Goal: Find specific page/section: Find specific page/section

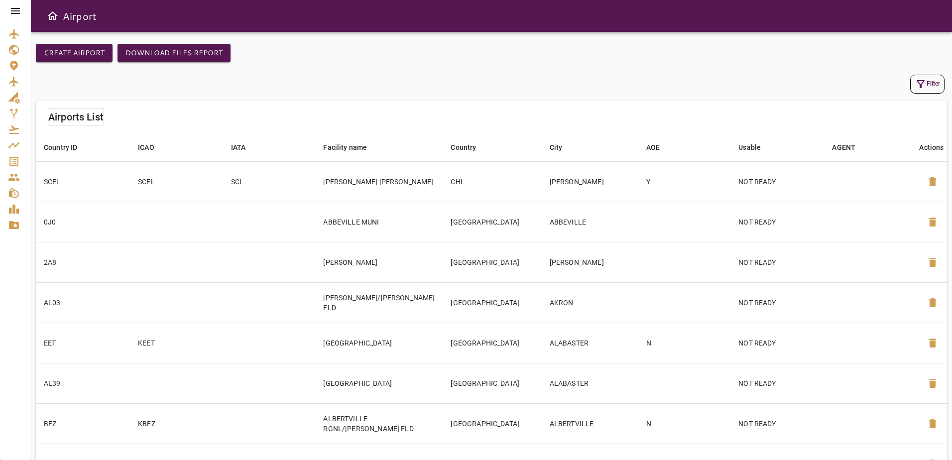
click at [13, 9] on icon at bounding box center [15, 11] width 12 height 12
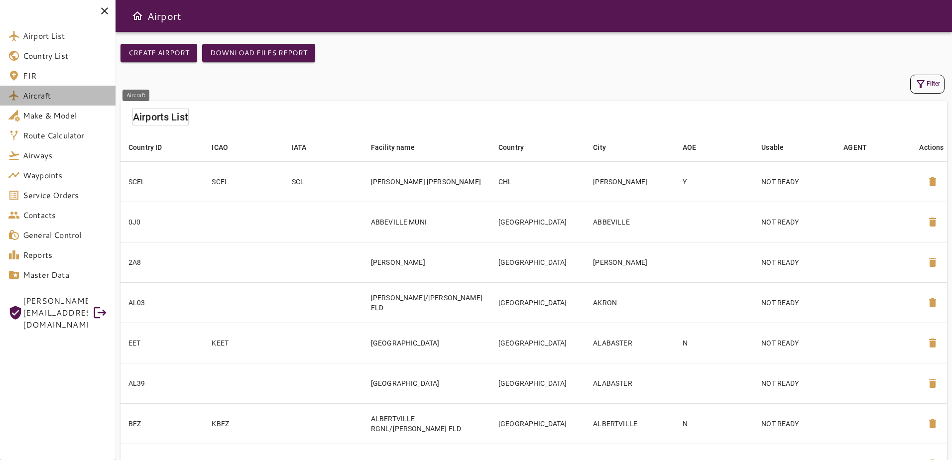
click at [58, 99] on span "Aircraft" at bounding box center [65, 96] width 85 height 12
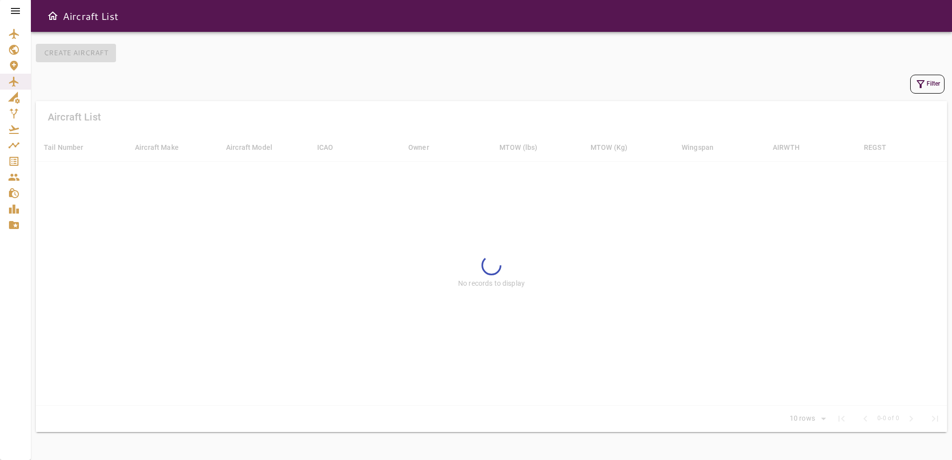
click at [934, 92] on button "Filter" at bounding box center [927, 84] width 34 height 19
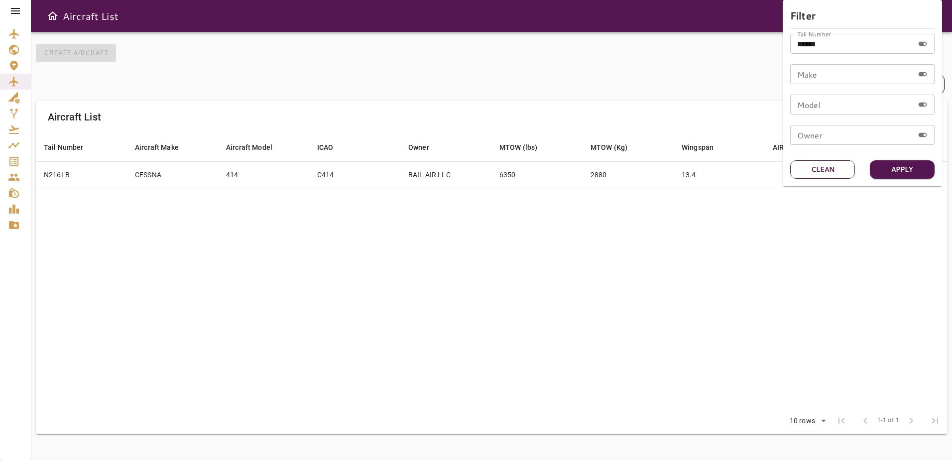
click at [834, 170] on button "Clean" at bounding box center [822, 169] width 65 height 18
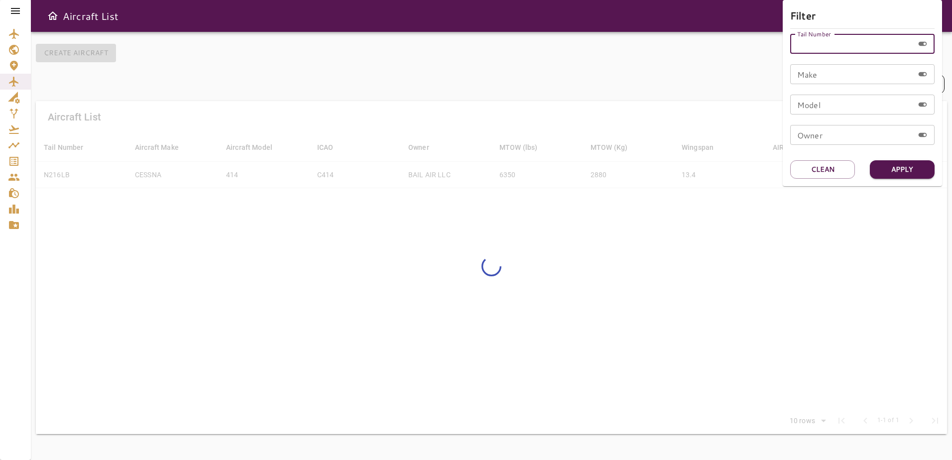
click at [804, 36] on div "Tail Number Tail Number" at bounding box center [862, 44] width 144 height 20
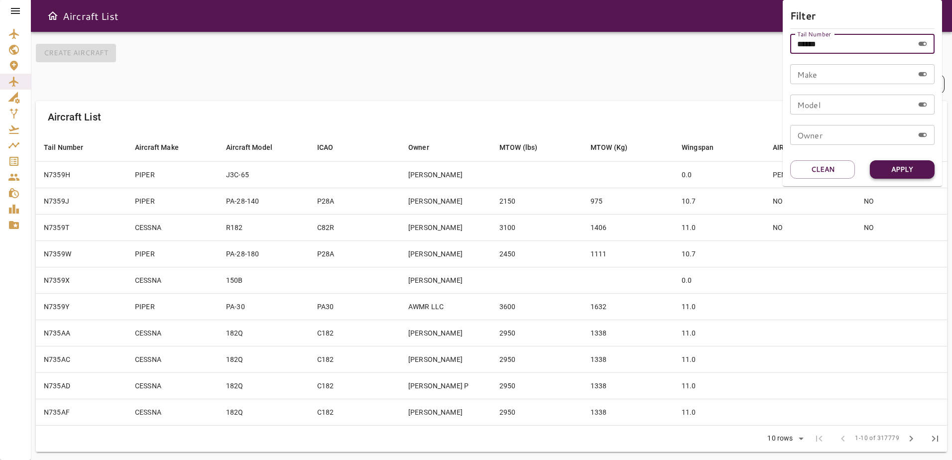
type input "******"
click at [906, 171] on button "Apply" at bounding box center [901, 169] width 65 height 18
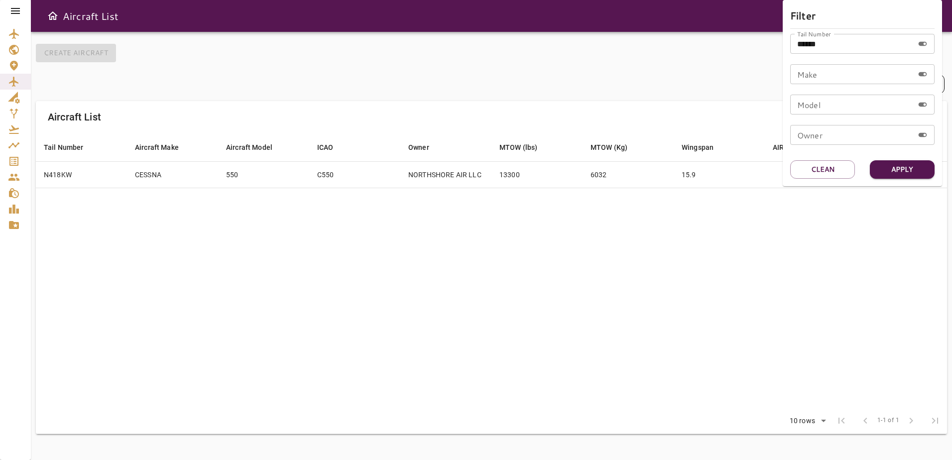
click at [588, 170] on div at bounding box center [476, 230] width 952 height 460
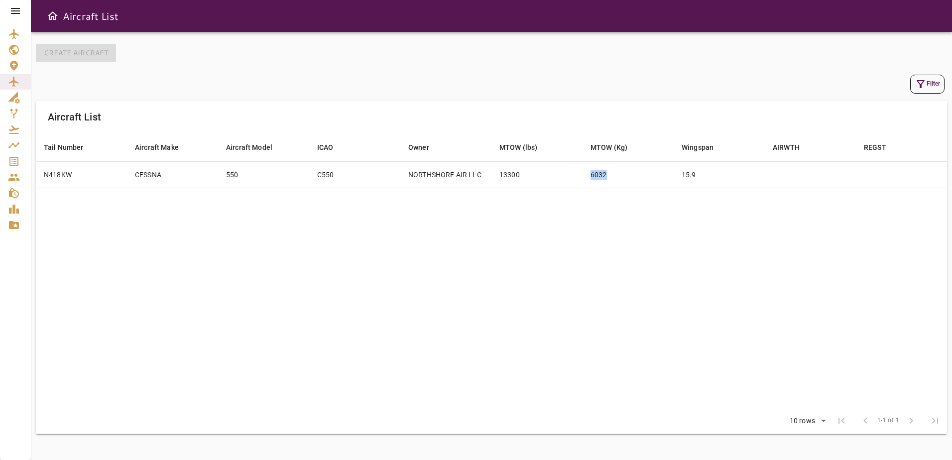
click at [588, 170] on td "6032" at bounding box center [627, 174] width 91 height 26
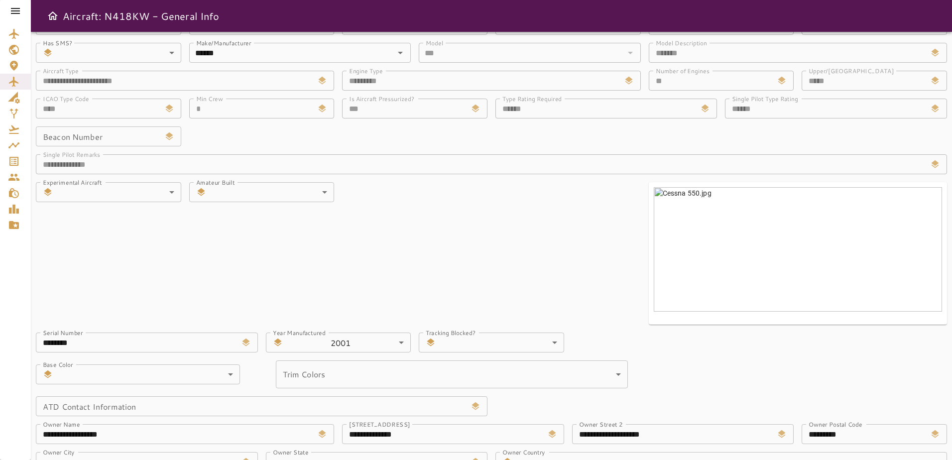
scroll to position [25, 0]
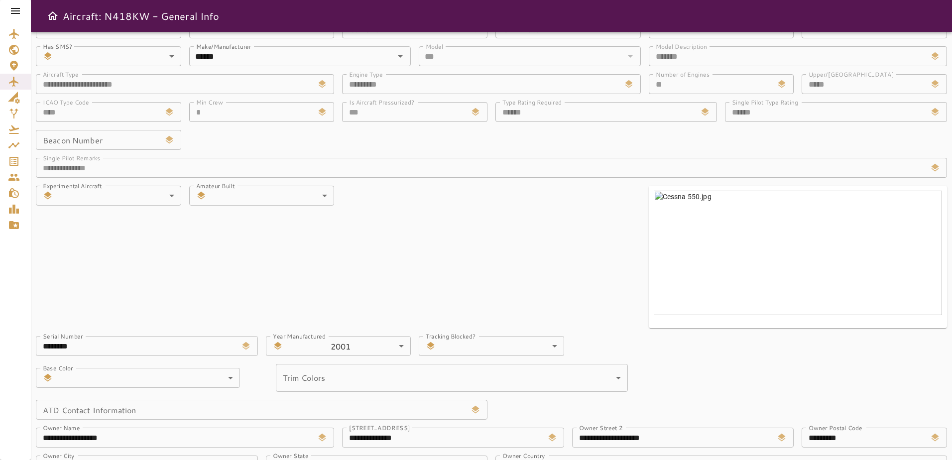
click at [510, 270] on div "**********" at bounding box center [487, 287] width 919 height 555
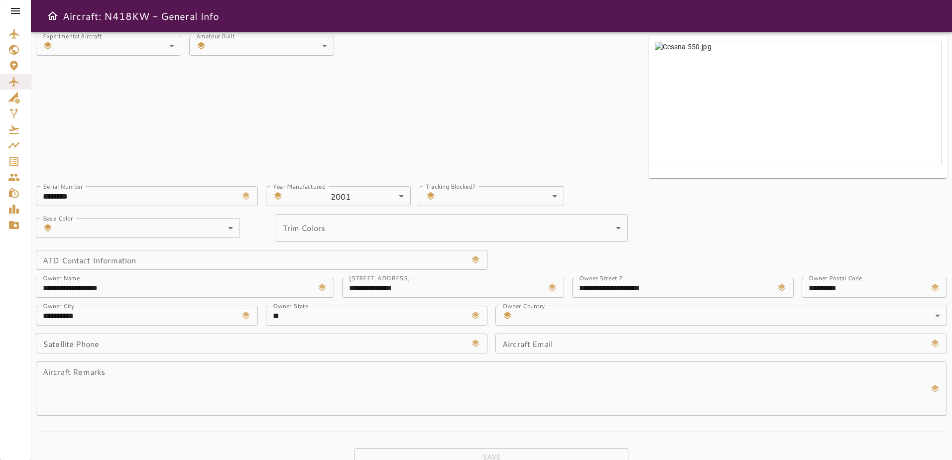
scroll to position [0, 0]
